Goal: Task Accomplishment & Management: Use online tool/utility

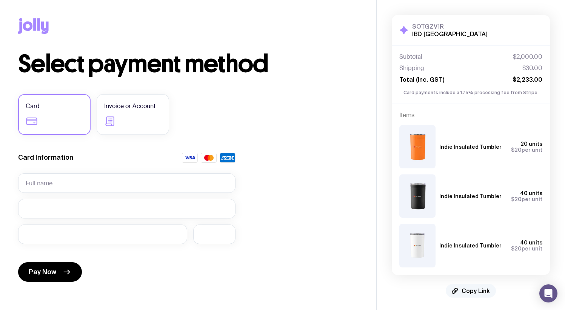
click at [475, 289] on span "Copy Link" at bounding box center [475, 291] width 28 height 8
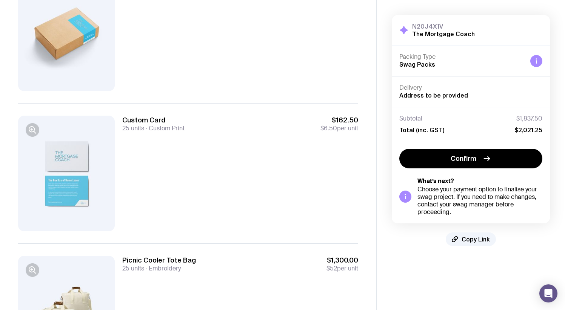
scroll to position [32, 0]
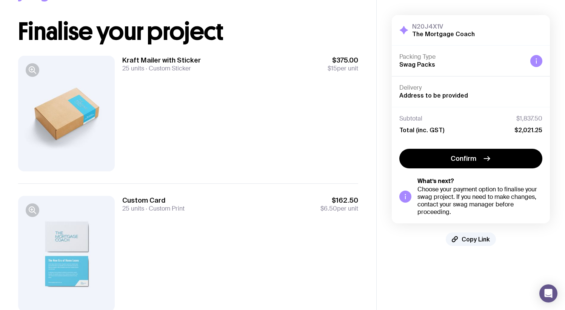
click at [87, 108] on div at bounding box center [66, 114] width 97 height 116
click at [25, 68] on div at bounding box center [66, 114] width 97 height 116
click at [30, 68] on icon "button" at bounding box center [32, 70] width 9 height 9
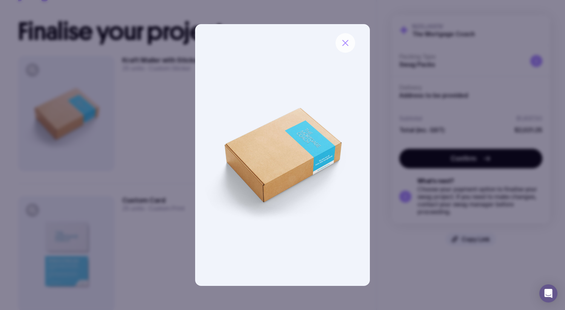
click at [346, 42] on icon "button" at bounding box center [344, 42] width 5 height 5
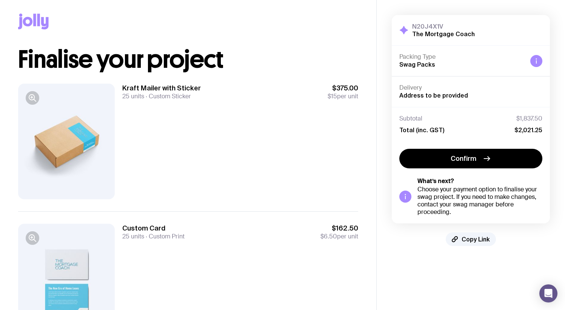
scroll to position [0, 0]
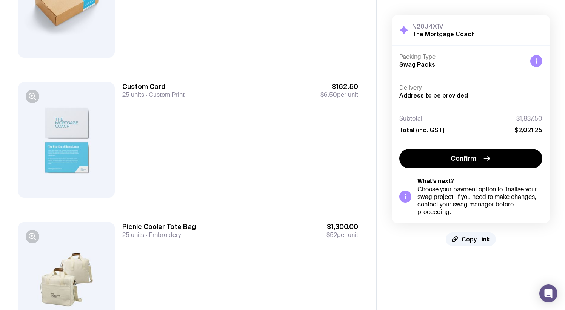
scroll to position [201, 0]
